Goal: Find specific fact: Find specific page/section

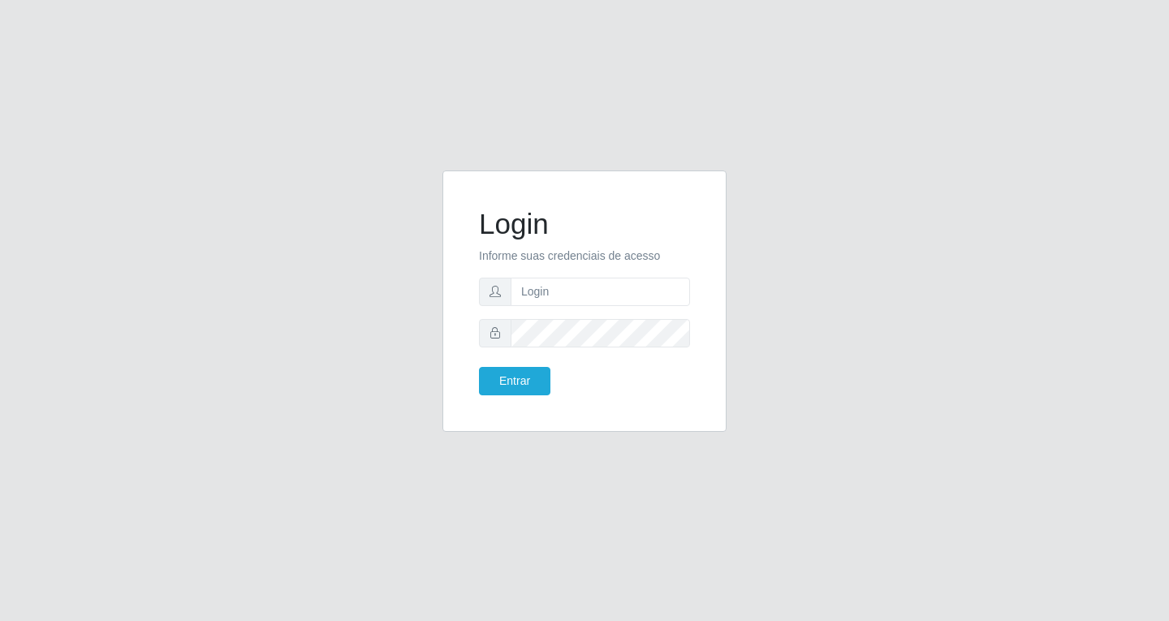
click at [548, 298] on input "text" at bounding box center [600, 292] width 179 height 28
type input "[EMAIL_ADDRESS][DOMAIN_NAME]"
click at [479, 367] on button "Entrar" at bounding box center [514, 381] width 71 height 28
click at [518, 385] on button "Entrar" at bounding box center [514, 381] width 71 height 28
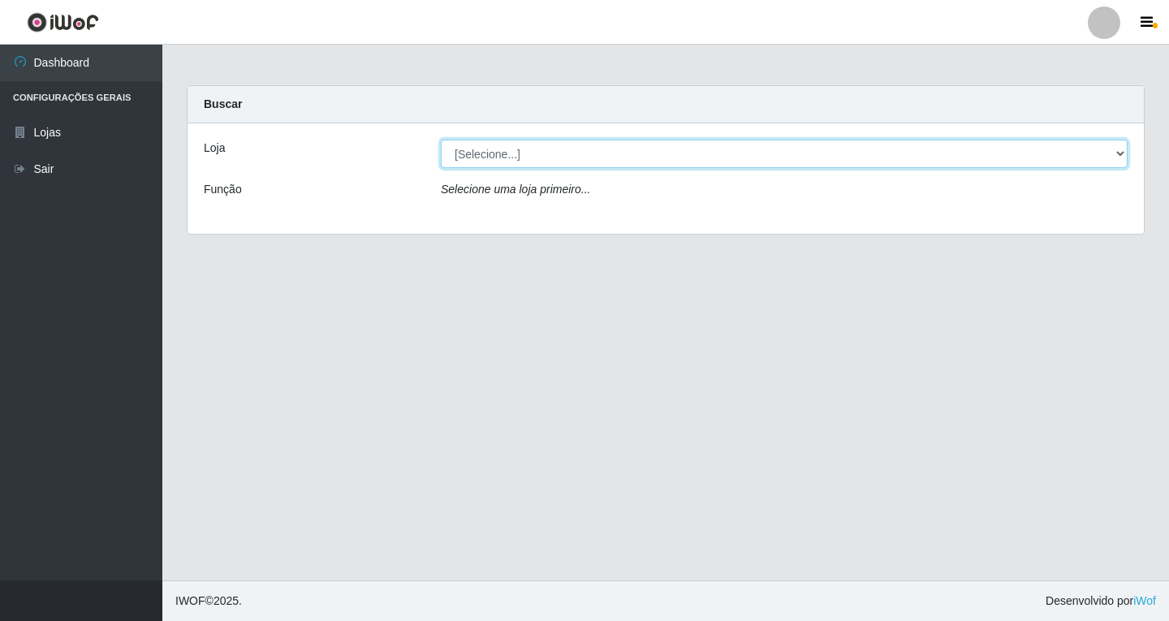
click at [1045, 163] on select "[Selecione...] SuperFácil Atacado - [GEOGRAPHIC_DATA]" at bounding box center [784, 154] width 687 height 28
select select "503"
click at [441, 140] on select "[Selecione...] SuperFácil Atacado - [GEOGRAPHIC_DATA]" at bounding box center [784, 154] width 687 height 28
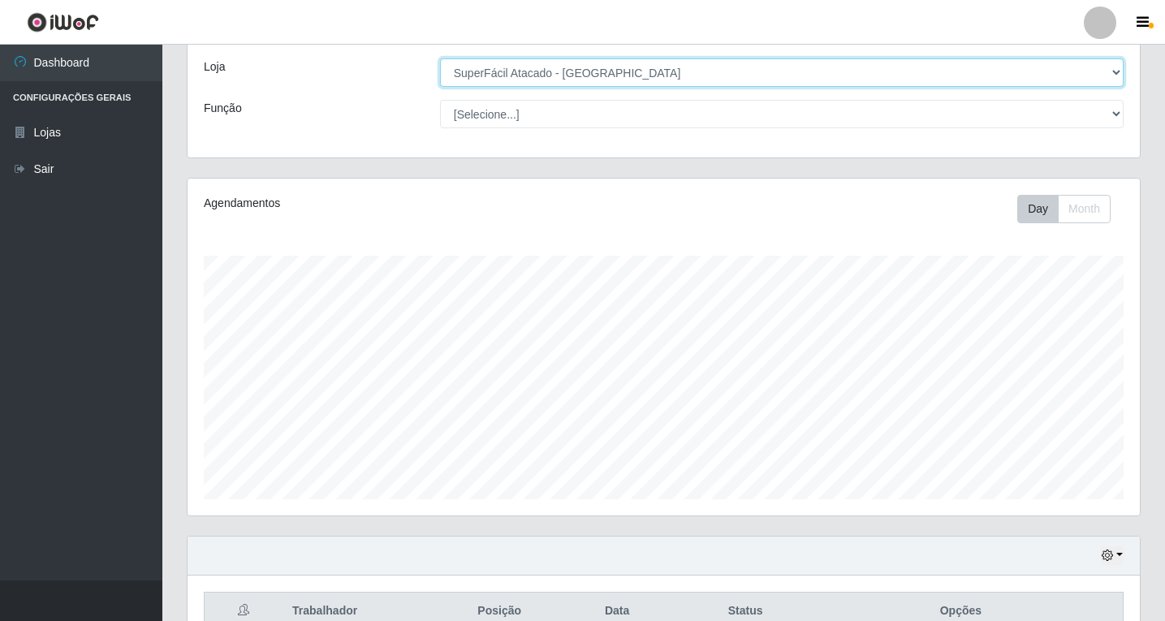
scroll to position [252, 0]
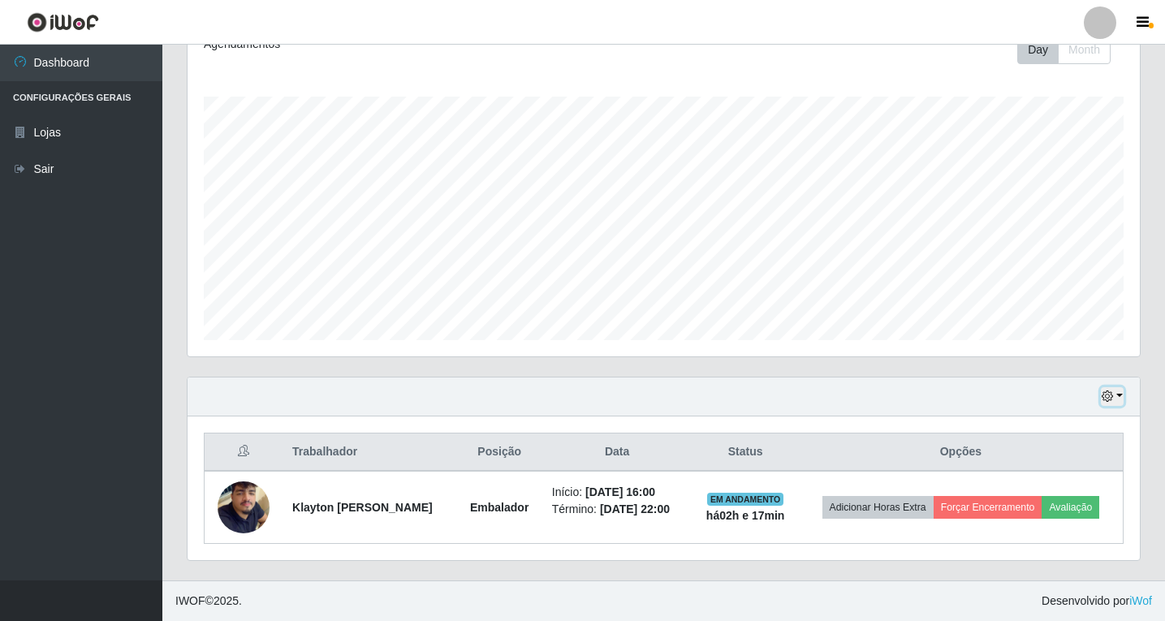
click at [1112, 391] on icon "button" at bounding box center [1107, 396] width 11 height 11
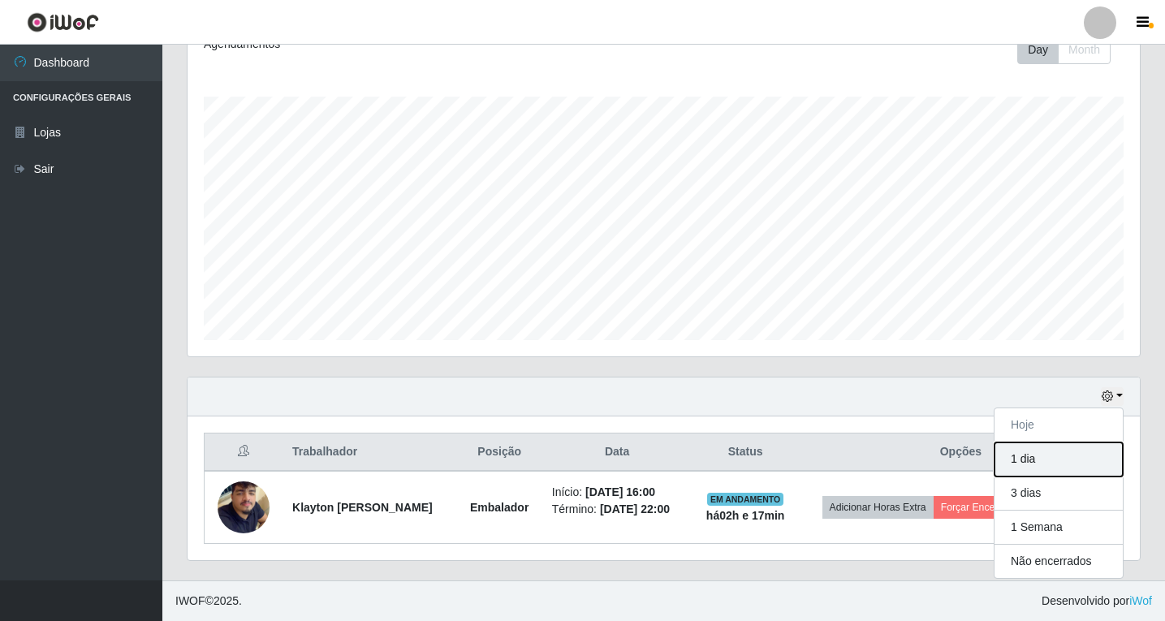
click at [1044, 447] on button "1 dia" at bounding box center [1059, 459] width 128 height 34
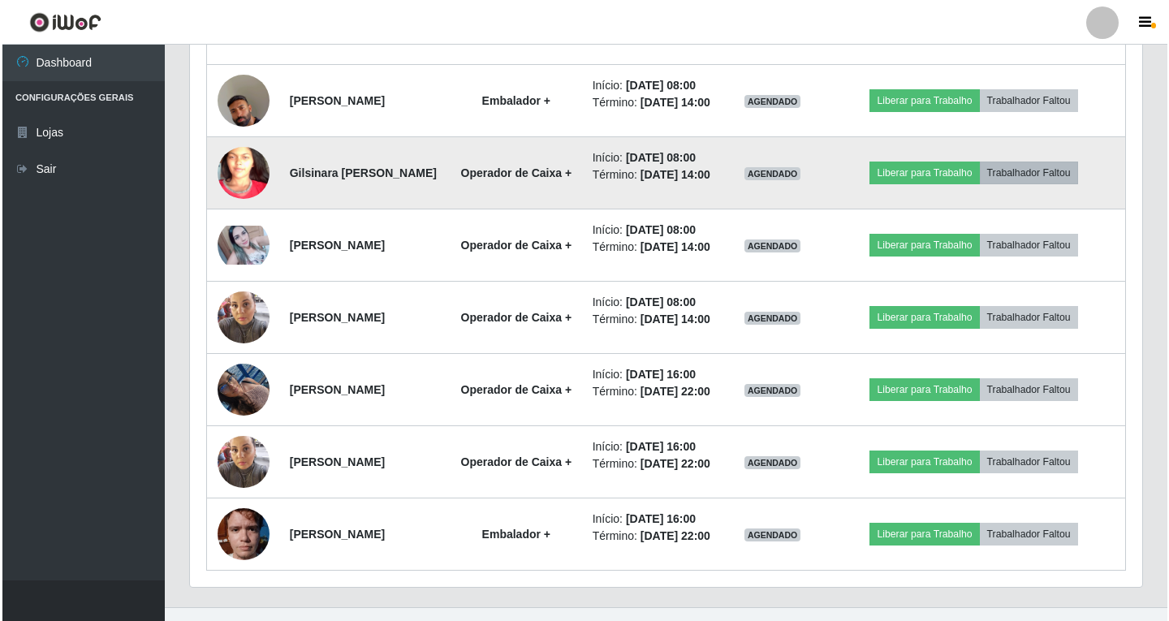
scroll to position [902, 0]
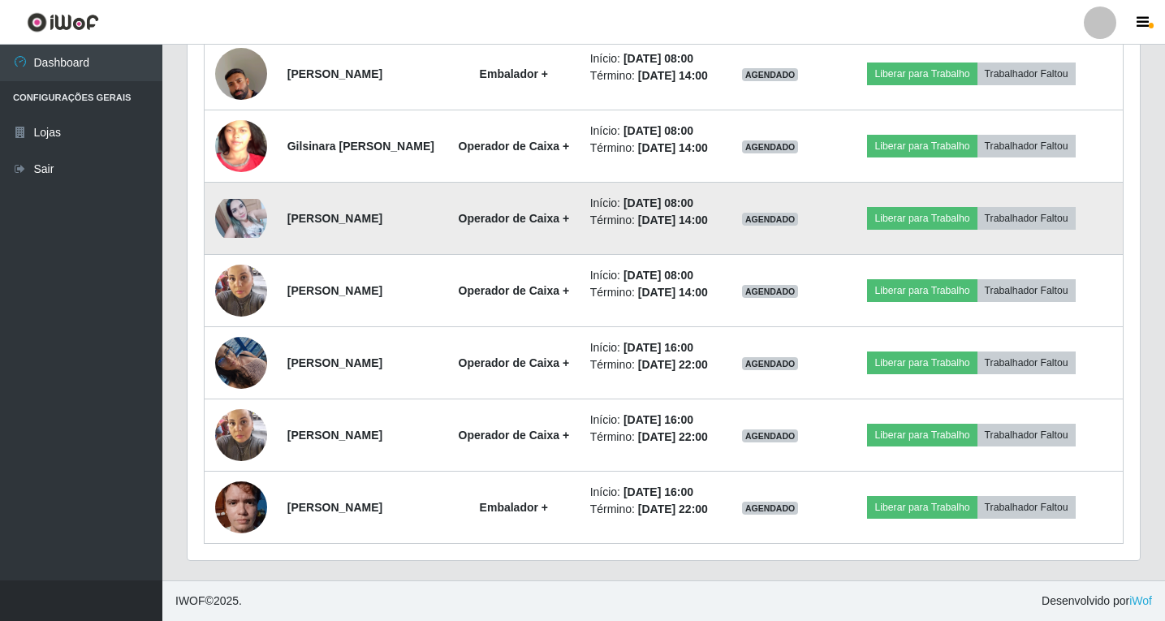
click at [234, 238] on img at bounding box center [241, 218] width 52 height 39
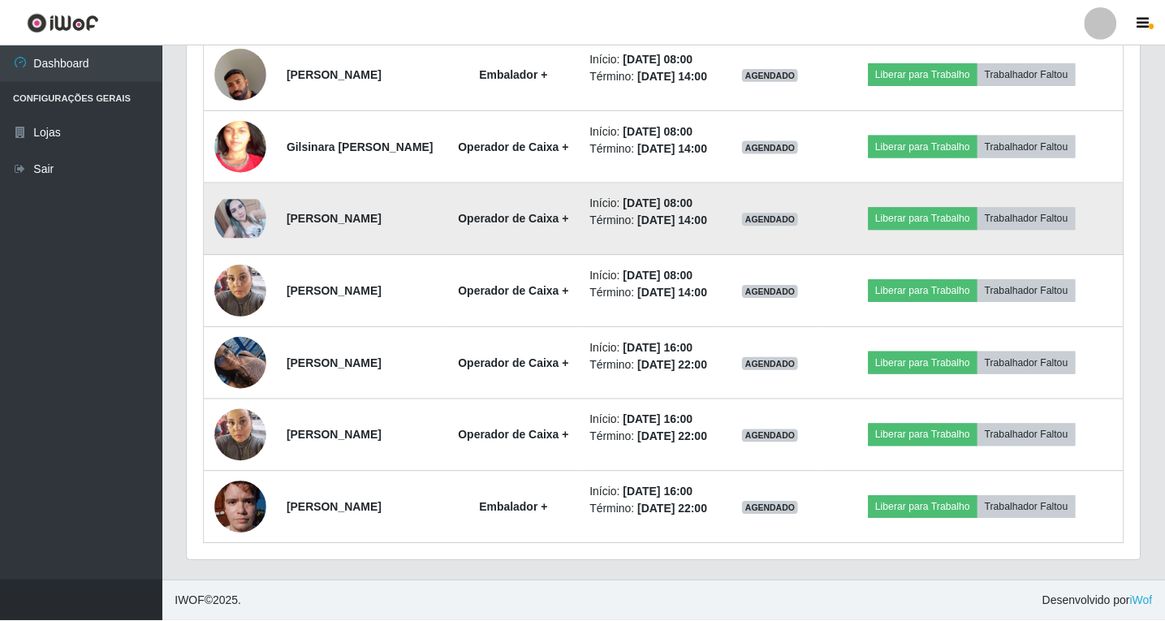
scroll to position [337, 944]
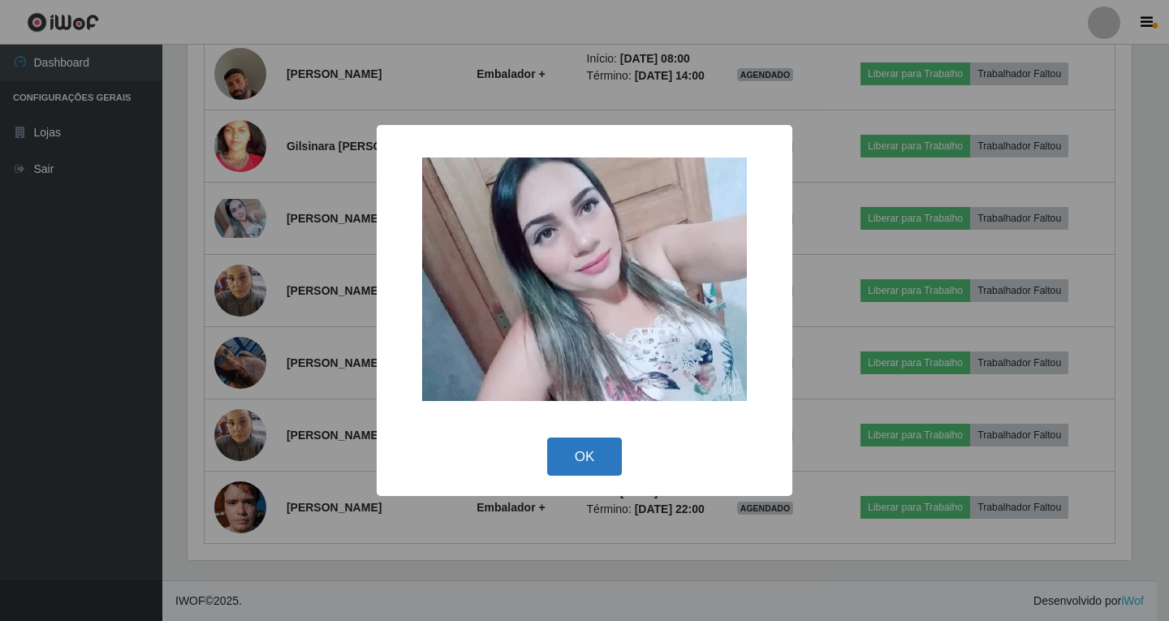
click at [588, 456] on button "OK" at bounding box center [585, 457] width 76 height 38
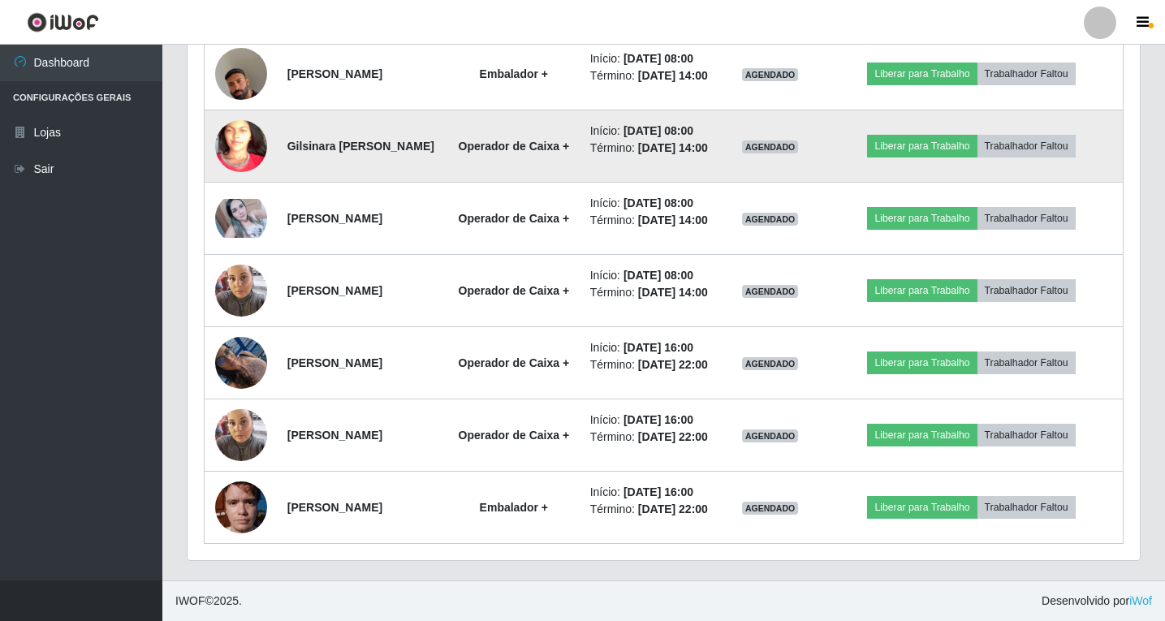
scroll to position [1183, 0]
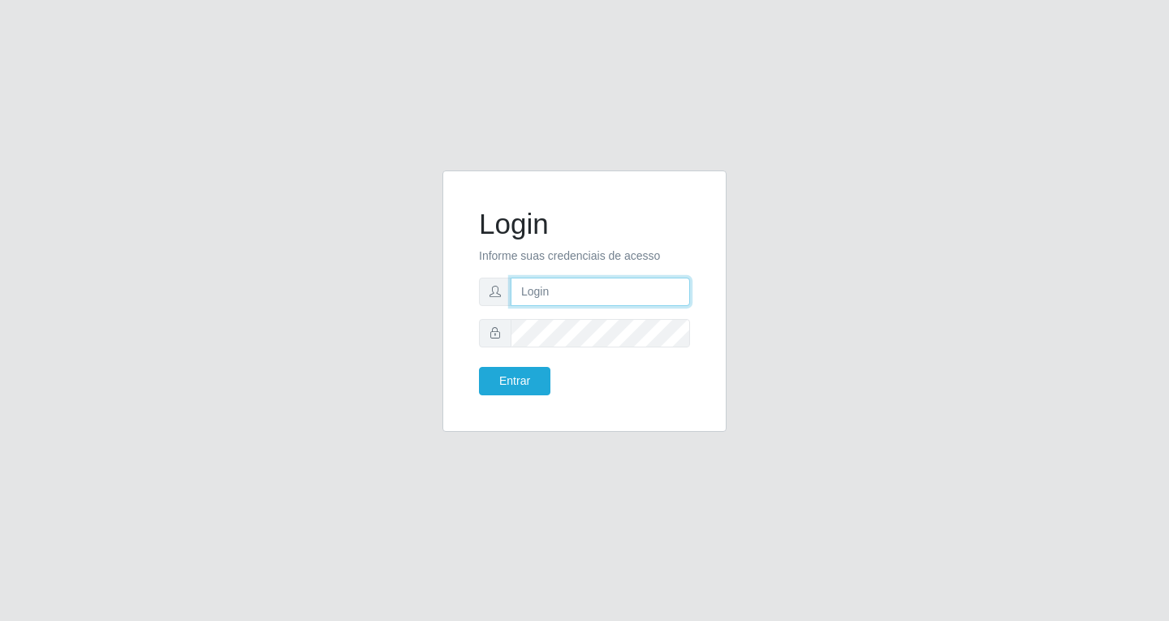
click at [558, 297] on input "text" at bounding box center [600, 292] width 179 height 28
type input "[EMAIL_ADDRESS][DOMAIN_NAME]"
click at [479, 367] on button "Entrar" at bounding box center [514, 381] width 71 height 28
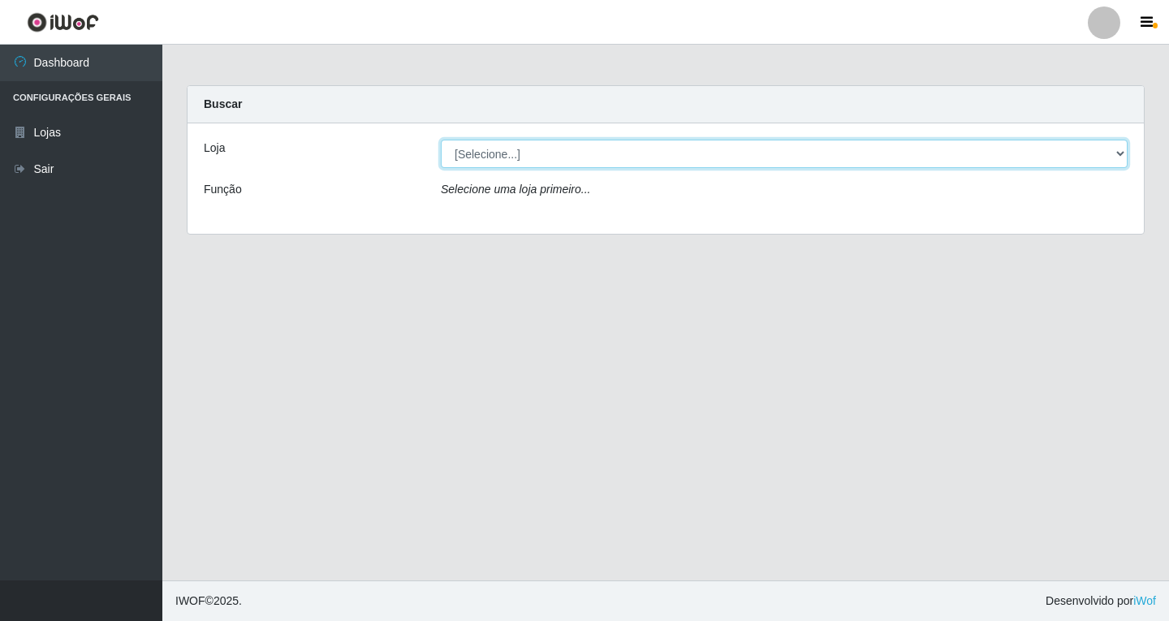
click at [873, 151] on select "[Selecione...] SuperFácil Atacado - [GEOGRAPHIC_DATA]" at bounding box center [784, 154] width 687 height 28
select select "503"
click at [441, 140] on select "[Selecione...] SuperFácil Atacado - [GEOGRAPHIC_DATA]" at bounding box center [784, 154] width 687 height 28
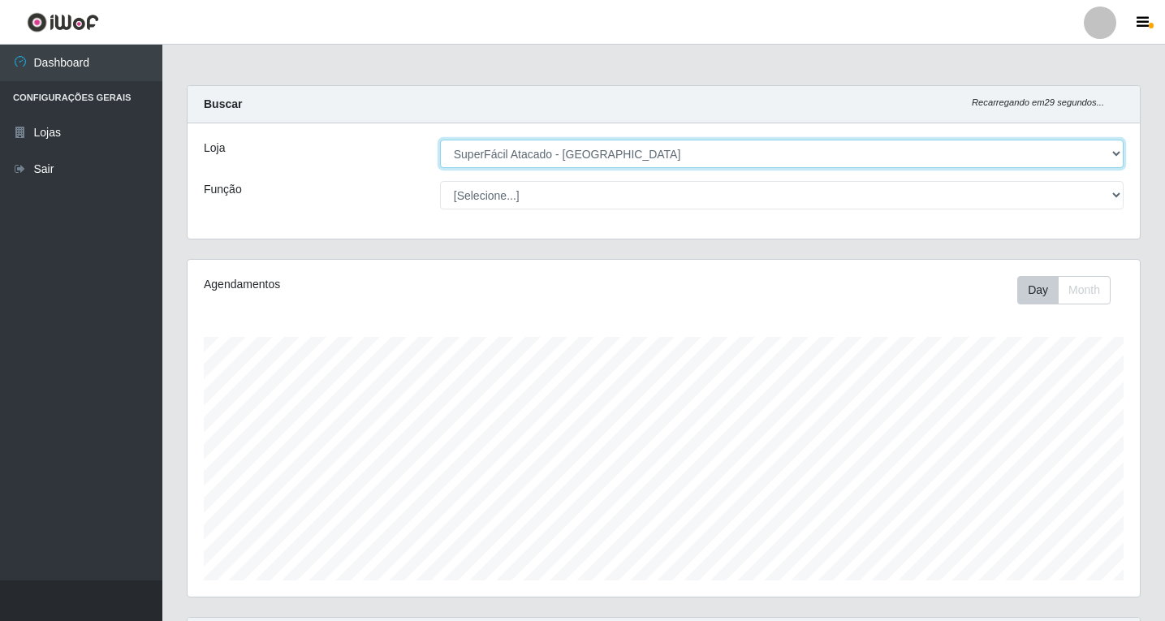
scroll to position [252, 0]
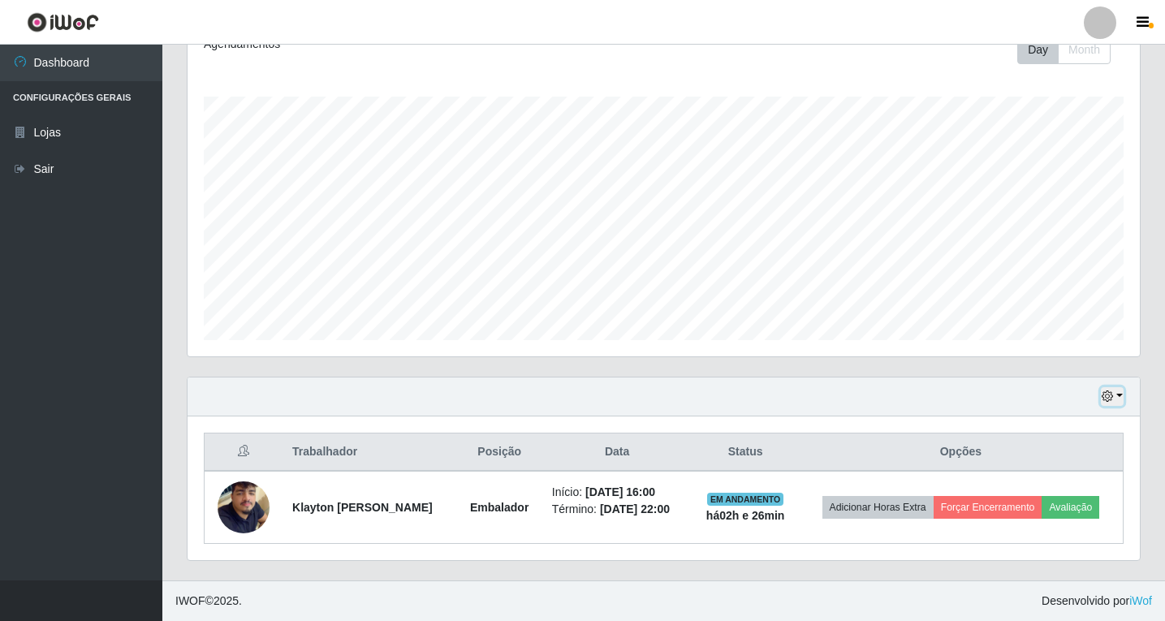
click at [1108, 391] on icon "button" at bounding box center [1107, 396] width 11 height 11
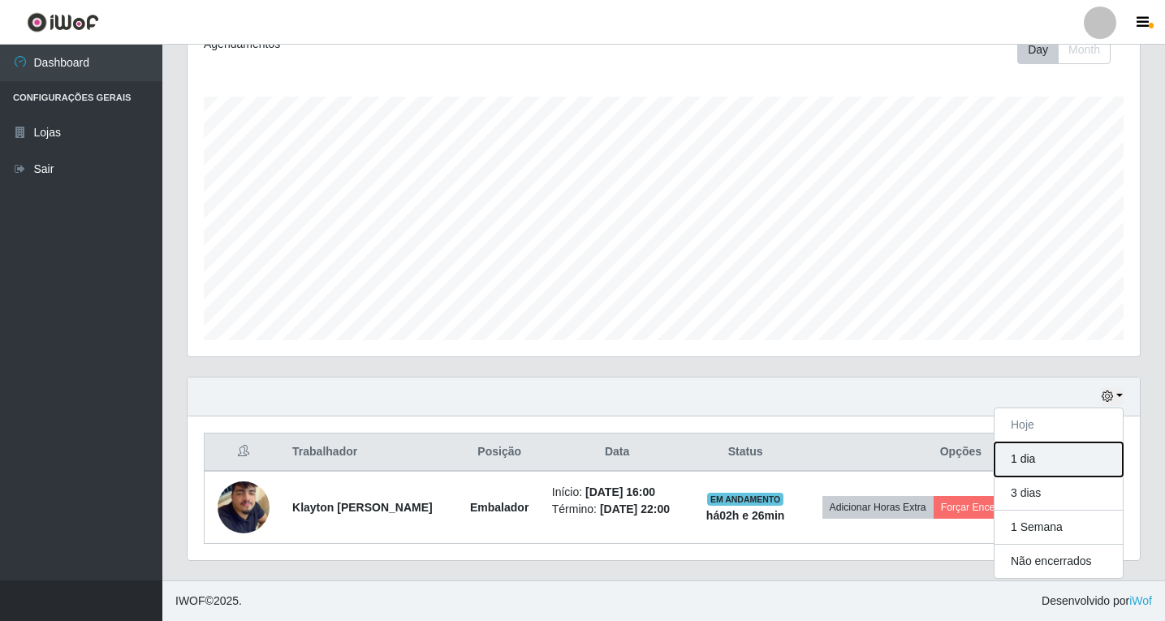
click at [1057, 445] on button "1 dia" at bounding box center [1059, 459] width 128 height 34
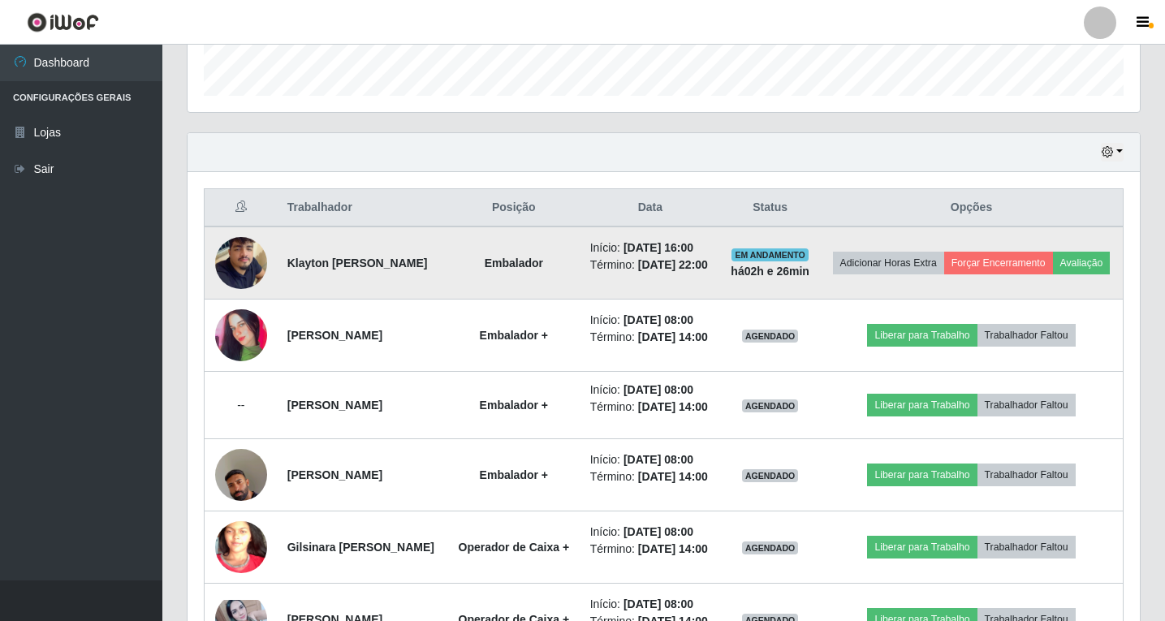
scroll to position [740, 0]
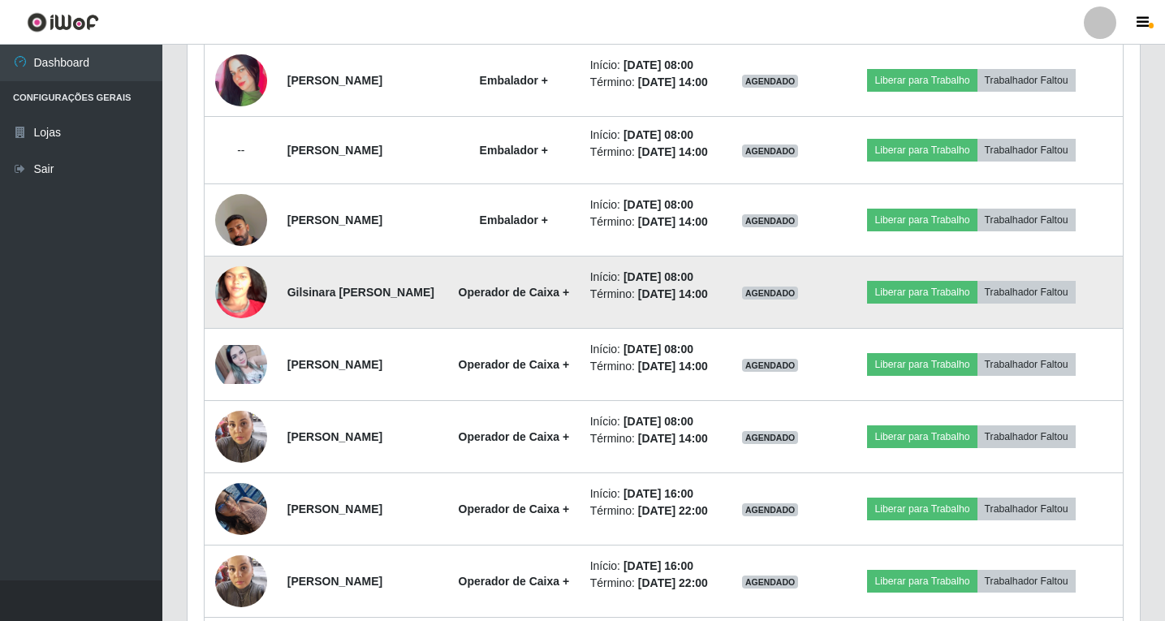
drag, startPoint x: 289, startPoint y: 420, endPoint x: 332, endPoint y: 441, distance: 47.9
click at [332, 329] on td "Gilsinara [PERSON_NAME]" at bounding box center [363, 293] width 170 height 72
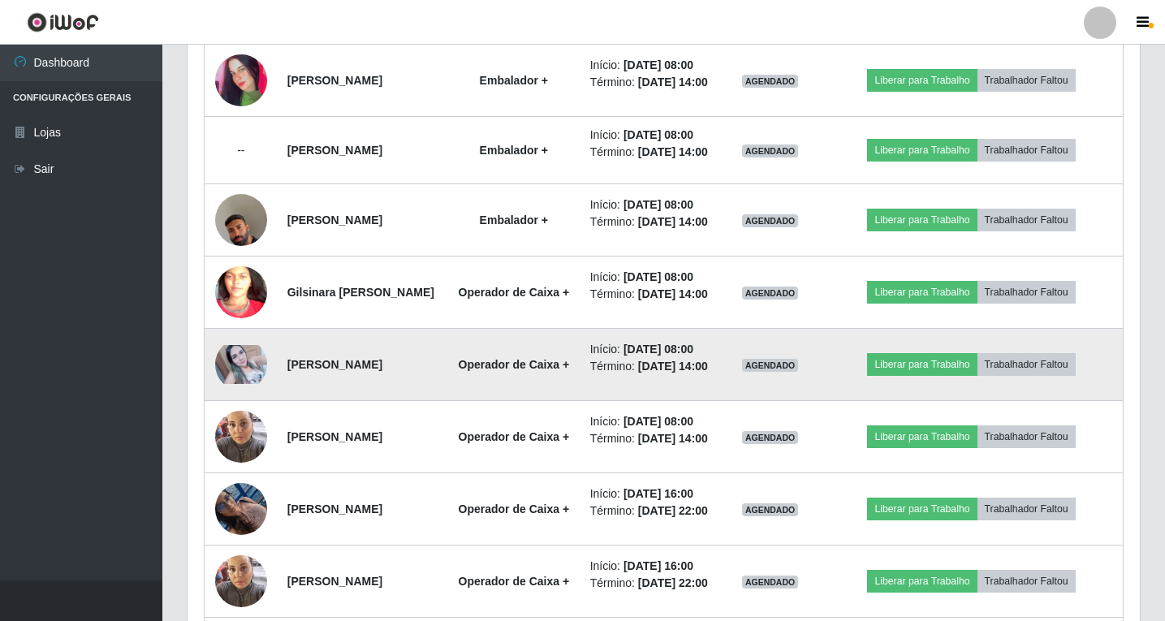
drag, startPoint x: 285, startPoint y: 529, endPoint x: 455, endPoint y: 534, distance: 170.6
click at [447, 401] on td "[PERSON_NAME]" at bounding box center [363, 365] width 170 height 72
copy strong "[PERSON_NAME]"
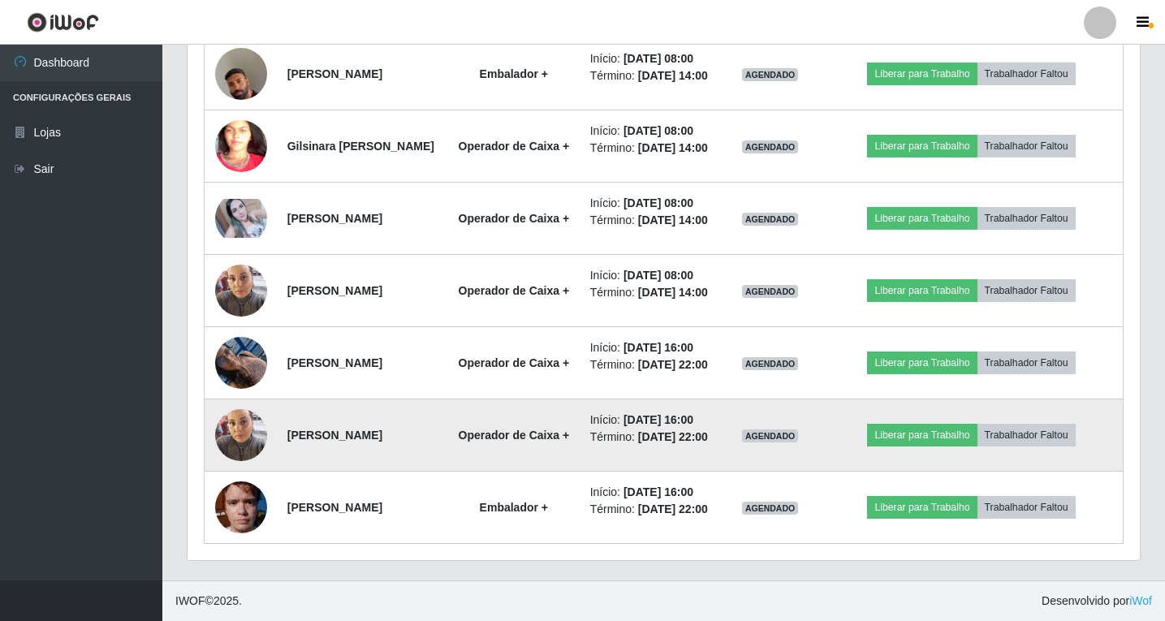
scroll to position [1064, 0]
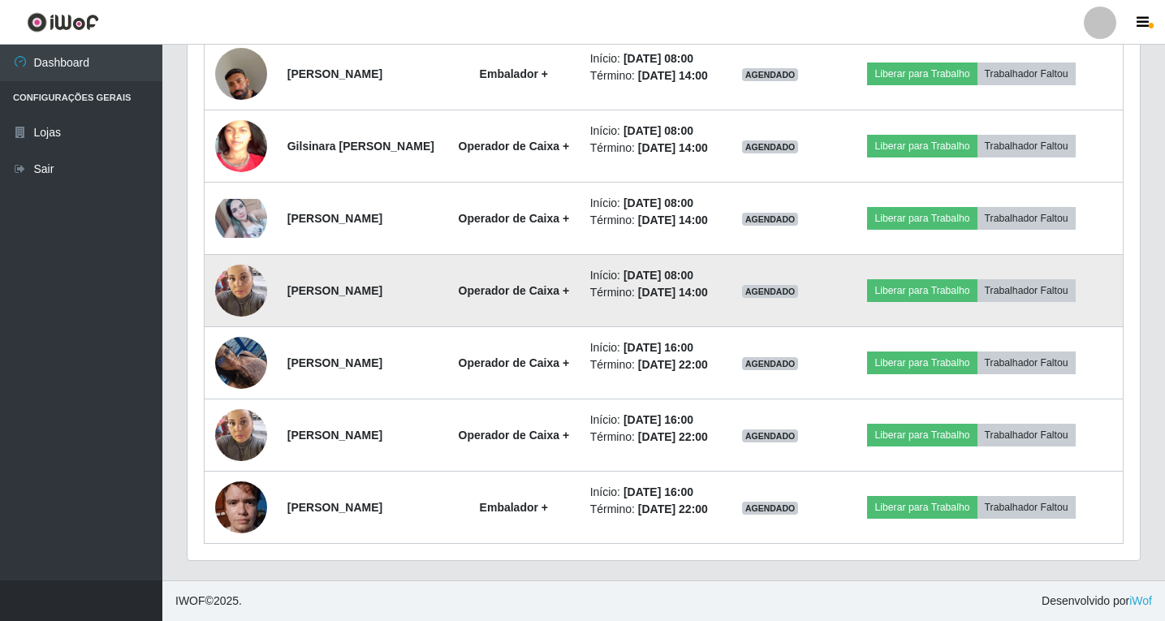
drag, startPoint x: 292, startPoint y: 295, endPoint x: 328, endPoint y: 314, distance: 40.7
click at [328, 314] on td "[PERSON_NAME]" at bounding box center [363, 291] width 170 height 72
drag, startPoint x: 287, startPoint y: 296, endPoint x: 322, endPoint y: 313, distance: 39.2
click at [322, 313] on td "[PERSON_NAME]" at bounding box center [363, 291] width 170 height 72
copy strong "[PERSON_NAME]"
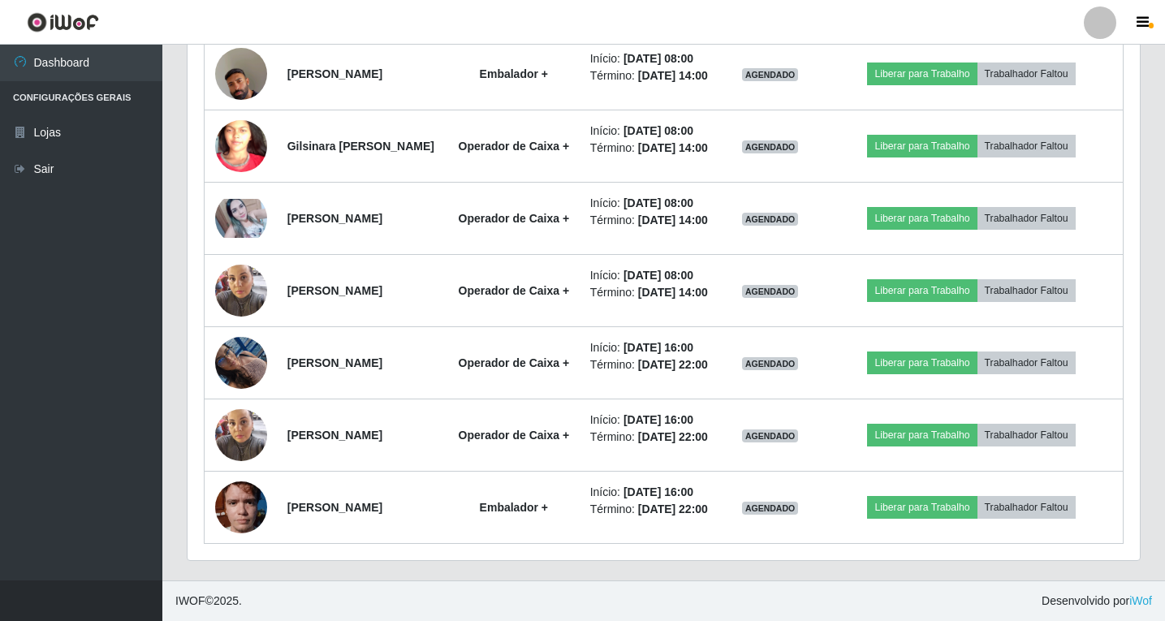
scroll to position [1183, 0]
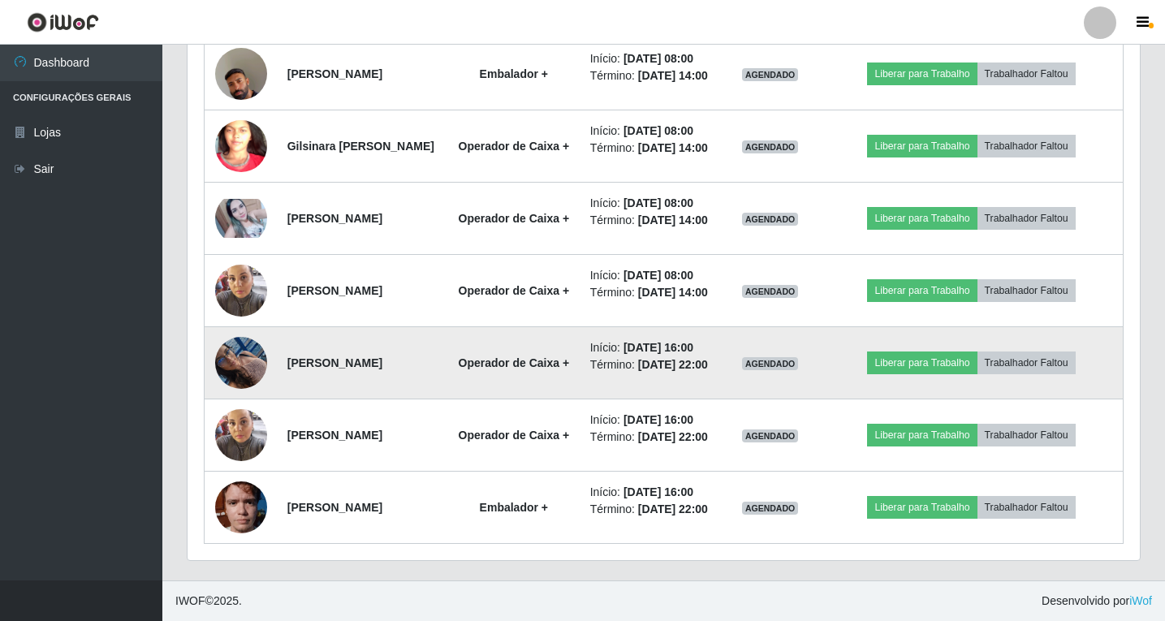
drag, startPoint x: 291, startPoint y: 284, endPoint x: 473, endPoint y: 297, distance: 182.3
click at [447, 327] on td "[PERSON_NAME]" at bounding box center [363, 363] width 170 height 72
copy strong "[PERSON_NAME]"
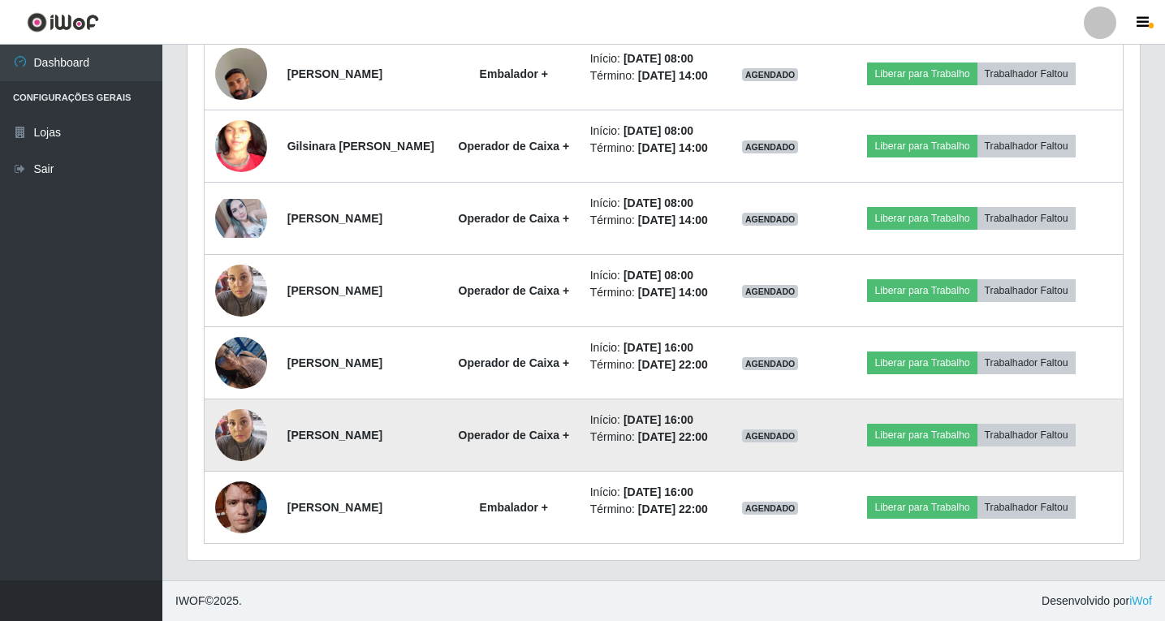
drag, startPoint x: 295, startPoint y: 387, endPoint x: 323, endPoint y: 401, distance: 31.6
click at [323, 401] on td "[PERSON_NAME]" at bounding box center [363, 435] width 170 height 72
drag, startPoint x: 283, startPoint y: 385, endPoint x: 322, endPoint y: 400, distance: 41.9
click at [322, 400] on td "[PERSON_NAME]" at bounding box center [363, 435] width 170 height 72
copy strong "[PERSON_NAME]"
